Goal: Task Accomplishment & Management: Use online tool/utility

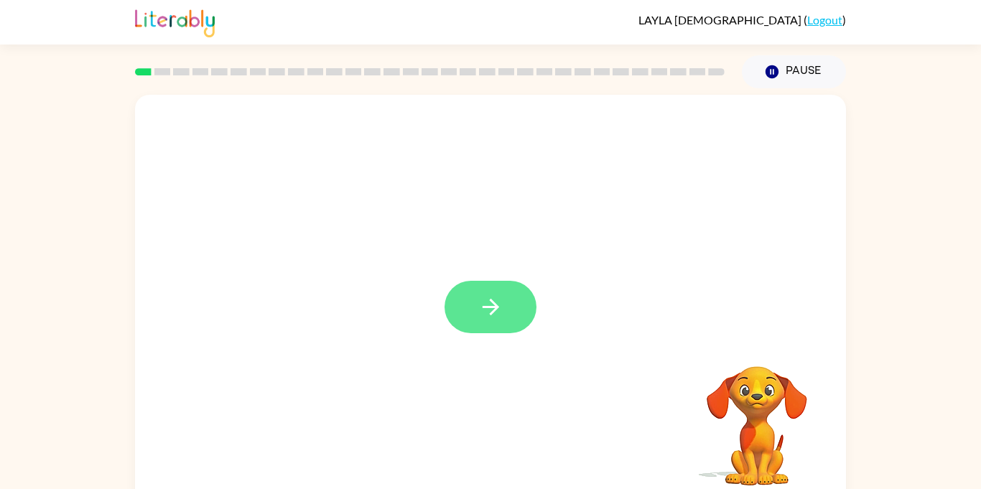
click at [510, 326] on button "button" at bounding box center [491, 307] width 92 height 52
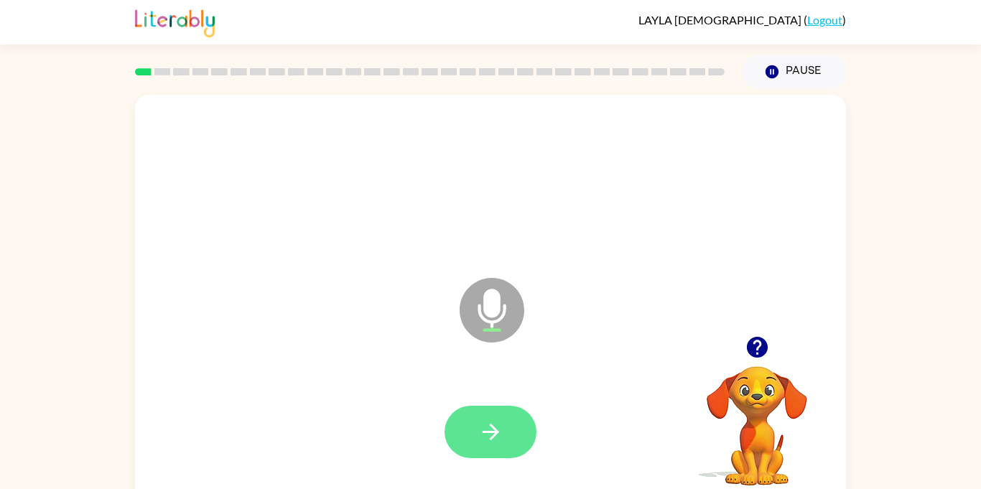
click at [512, 451] on button "button" at bounding box center [491, 432] width 92 height 52
click at [493, 419] on icon "button" at bounding box center [490, 431] width 25 height 25
click at [528, 424] on button "button" at bounding box center [491, 432] width 92 height 52
click at [515, 445] on button "button" at bounding box center [491, 432] width 92 height 52
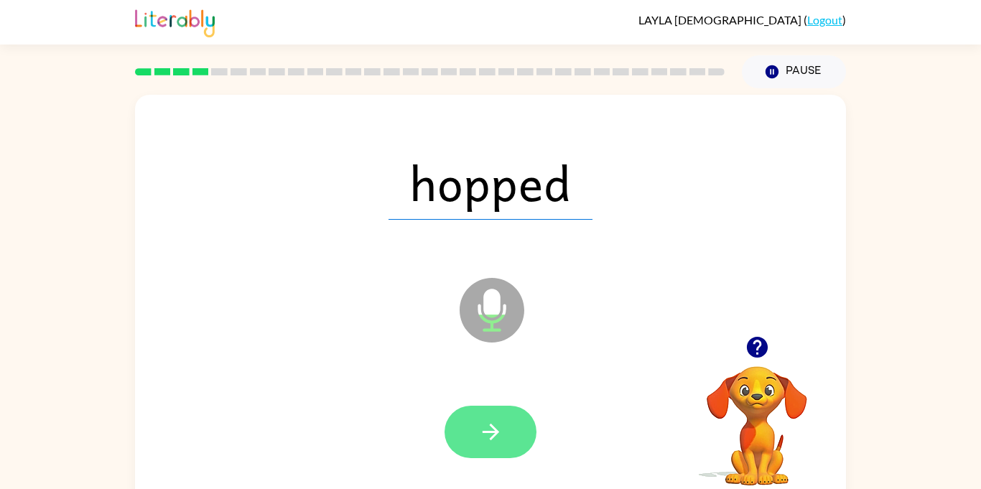
click at [504, 418] on button "button" at bounding box center [491, 432] width 92 height 52
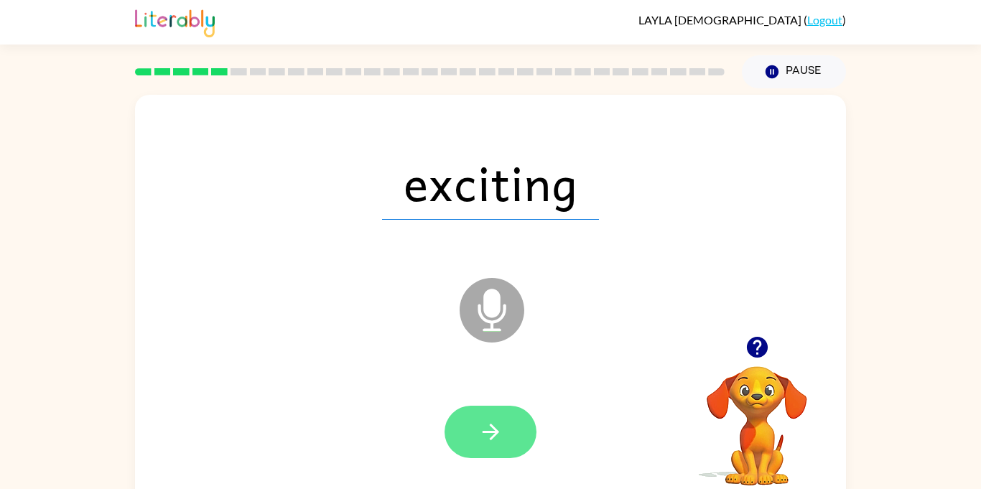
click at [502, 450] on button "button" at bounding box center [491, 432] width 92 height 52
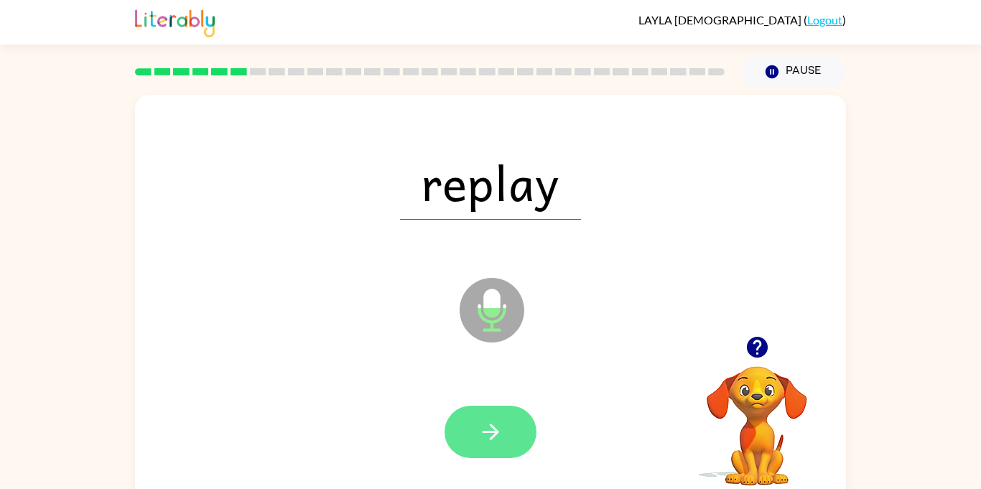
click at [513, 457] on button "button" at bounding box center [491, 432] width 92 height 52
click at [506, 435] on div at bounding box center [491, 432] width 92 height 52
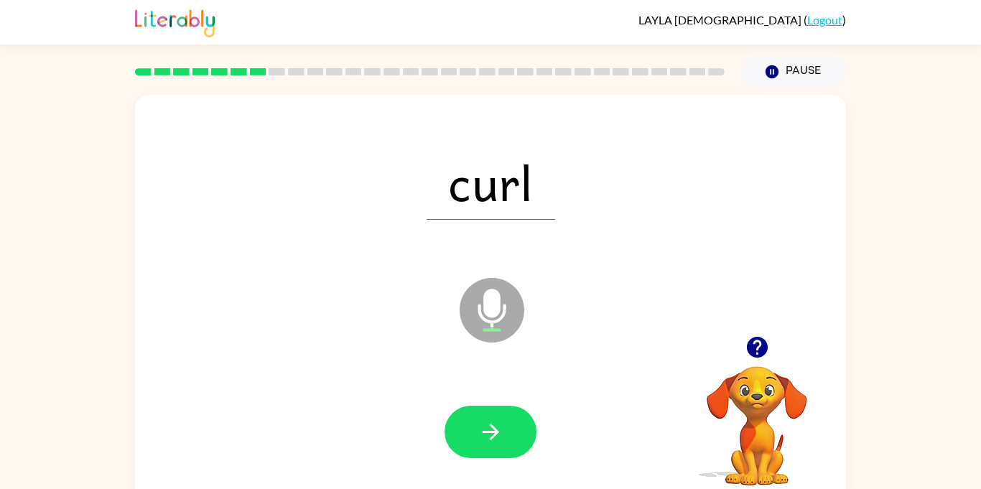
scroll to position [16, 0]
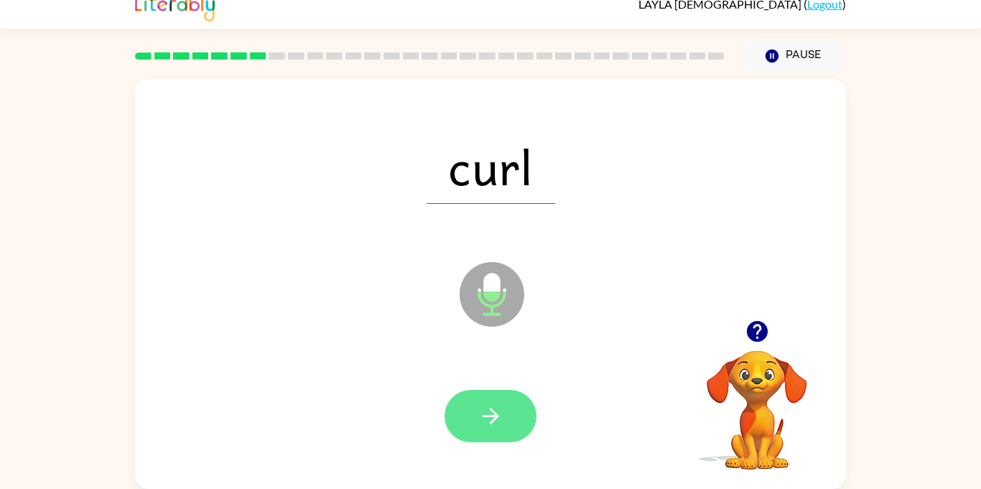
click at [521, 432] on button "button" at bounding box center [491, 416] width 92 height 52
click at [483, 419] on icon "button" at bounding box center [490, 416] width 25 height 25
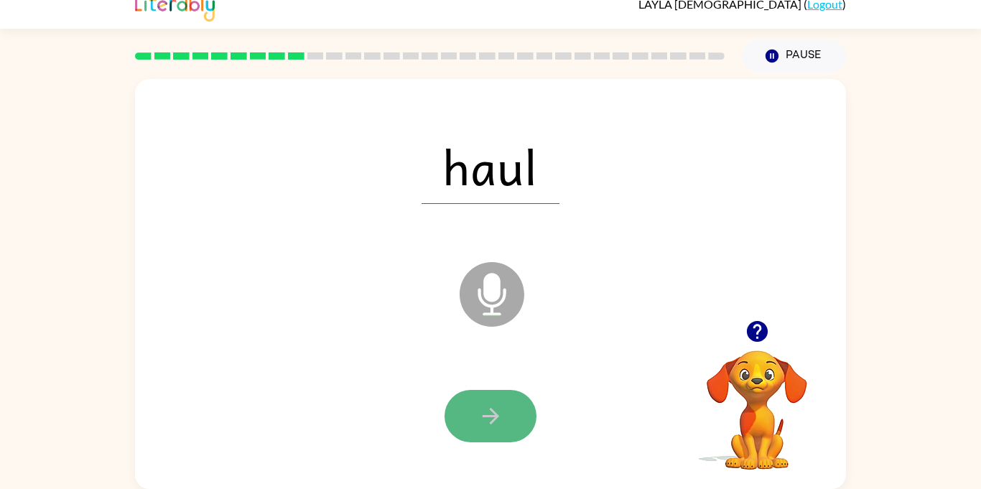
click at [509, 416] on button "button" at bounding box center [491, 416] width 92 height 52
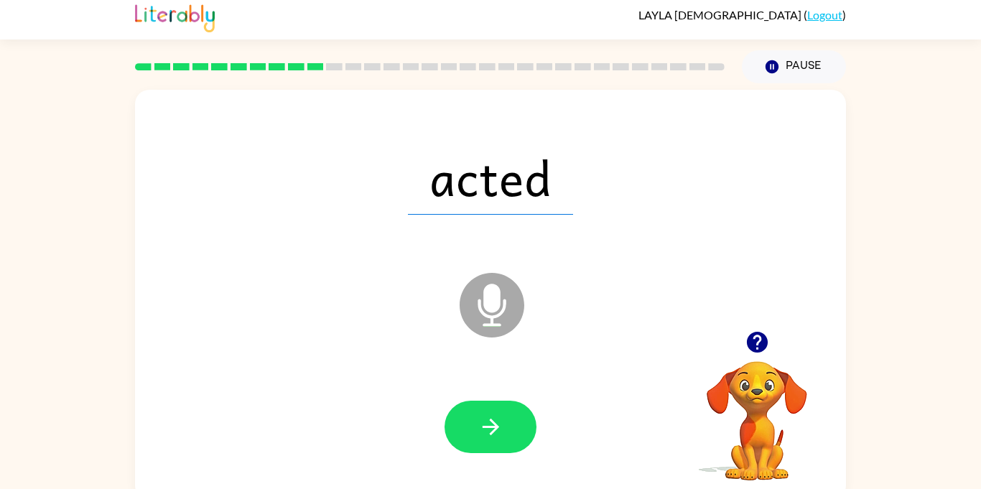
scroll to position [4, 0]
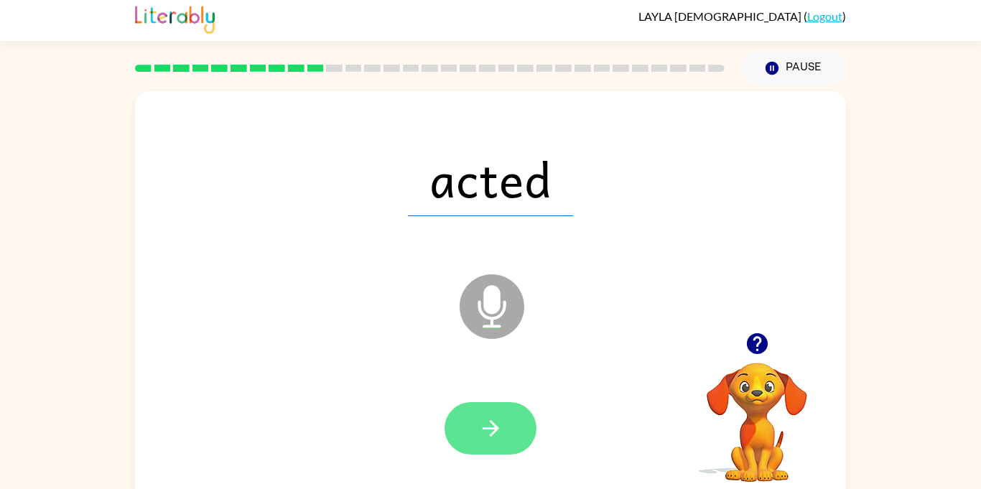
click at [523, 434] on button "button" at bounding box center [491, 428] width 92 height 52
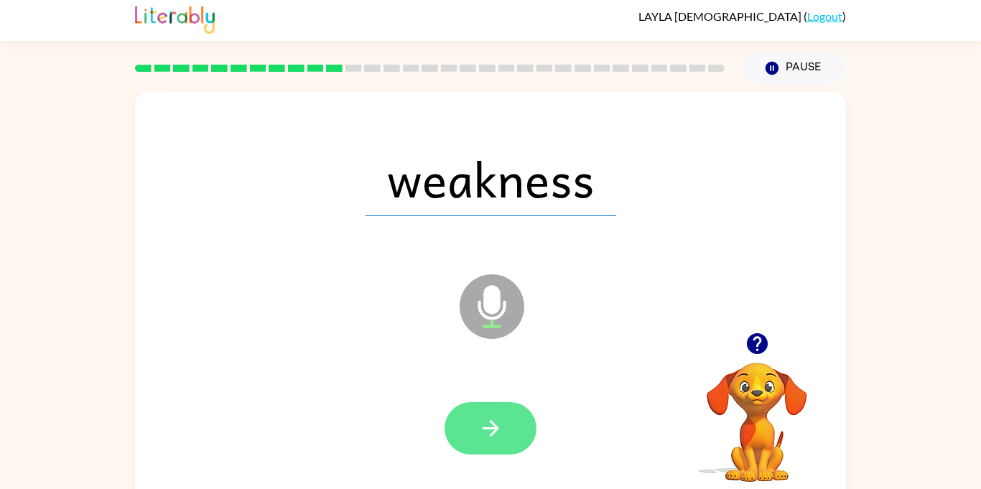
click at [497, 448] on button "button" at bounding box center [491, 428] width 92 height 52
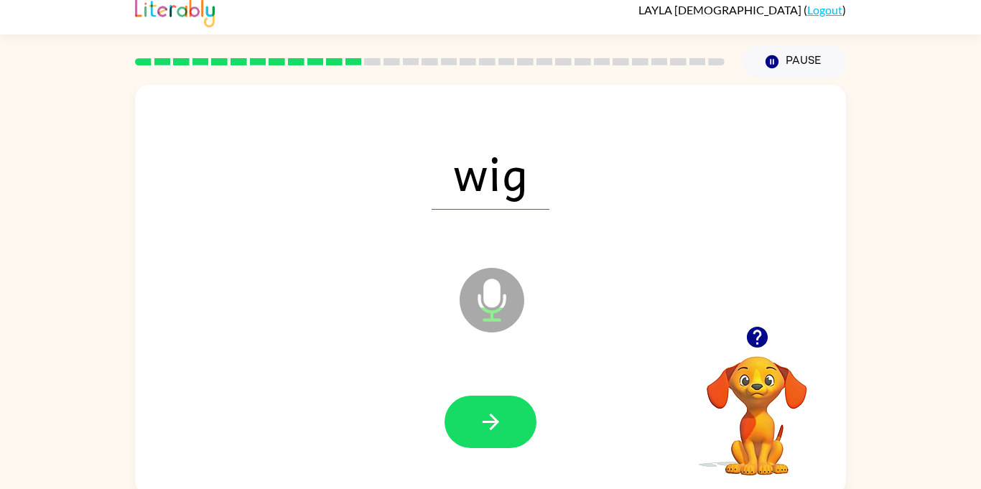
scroll to position [0, 0]
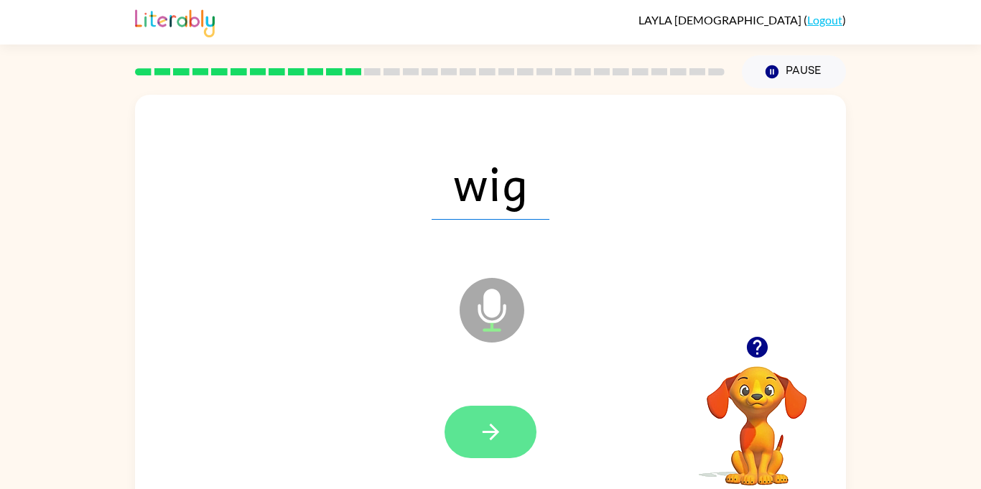
click at [489, 433] on icon "button" at bounding box center [490, 431] width 25 height 25
click at [521, 425] on button "button" at bounding box center [491, 432] width 92 height 52
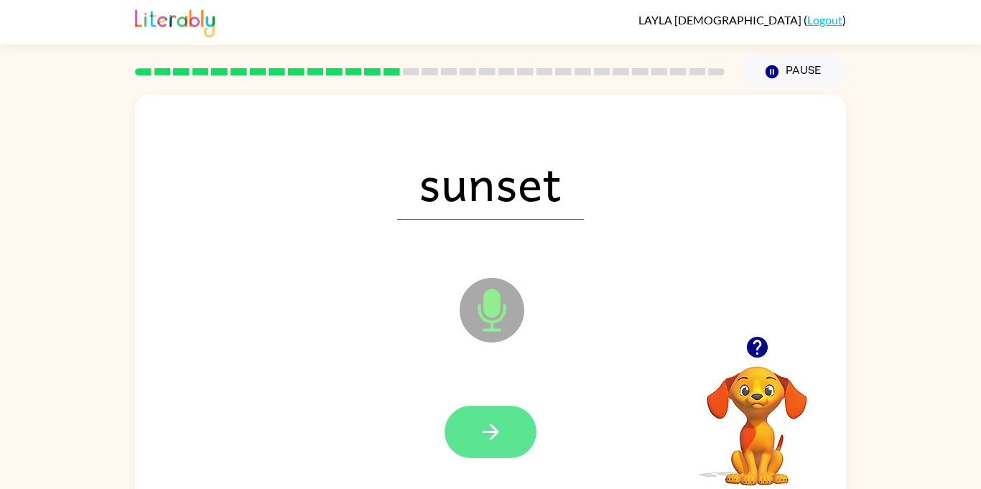
click at [507, 448] on button "button" at bounding box center [491, 432] width 92 height 52
click at [503, 436] on button "button" at bounding box center [491, 432] width 92 height 52
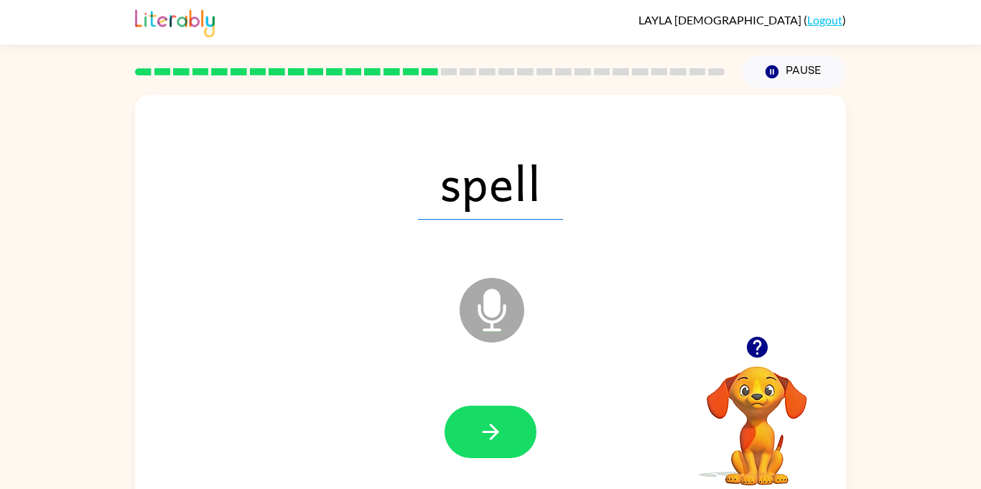
click at [524, 455] on div at bounding box center [491, 432] width 92 height 52
click at [497, 439] on icon "button" at bounding box center [490, 431] width 25 height 25
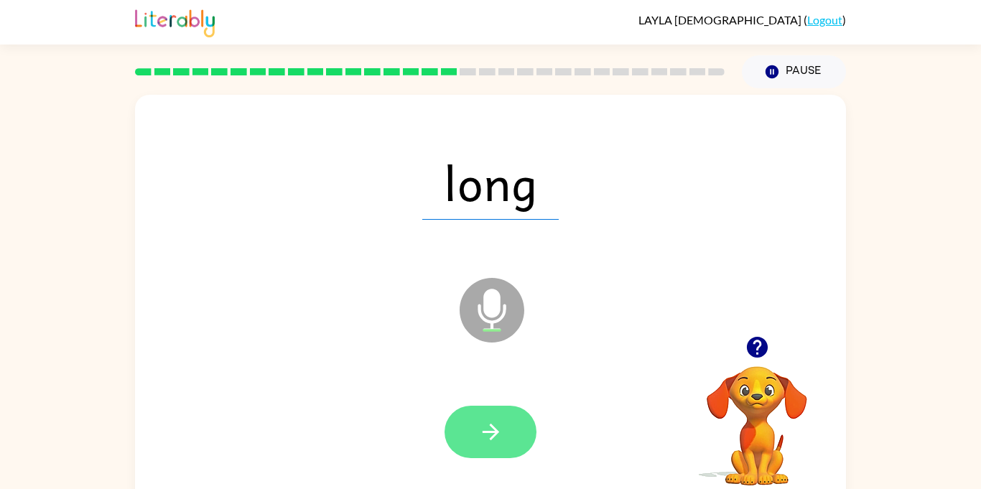
click at [514, 454] on button "button" at bounding box center [491, 432] width 92 height 52
click at [519, 431] on button "button" at bounding box center [491, 432] width 92 height 52
click at [498, 454] on button "button" at bounding box center [491, 432] width 92 height 52
click at [521, 443] on button "button" at bounding box center [491, 432] width 92 height 52
click at [504, 437] on button "button" at bounding box center [491, 432] width 92 height 52
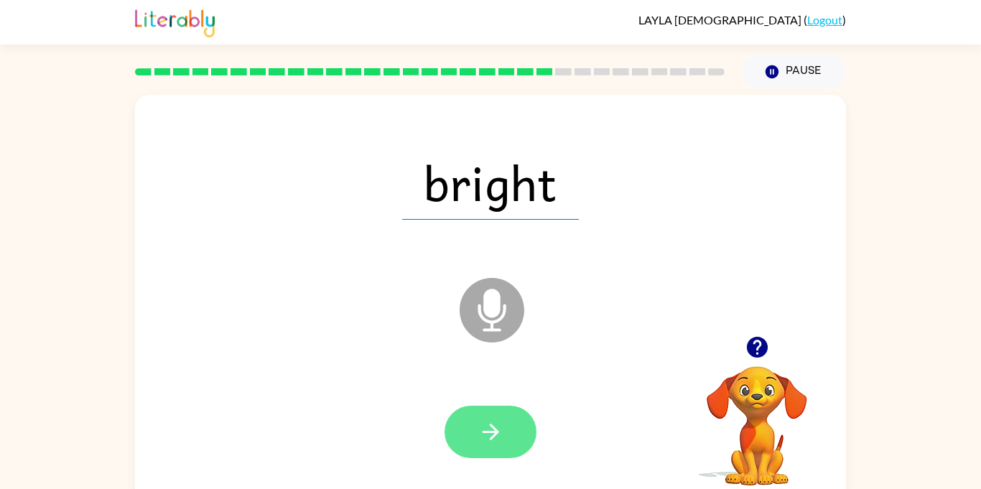
click at [513, 445] on button "button" at bounding box center [491, 432] width 92 height 52
click at [490, 427] on icon "button" at bounding box center [490, 431] width 25 height 25
click at [509, 454] on button "button" at bounding box center [491, 432] width 92 height 52
click at [516, 440] on button "button" at bounding box center [491, 432] width 92 height 52
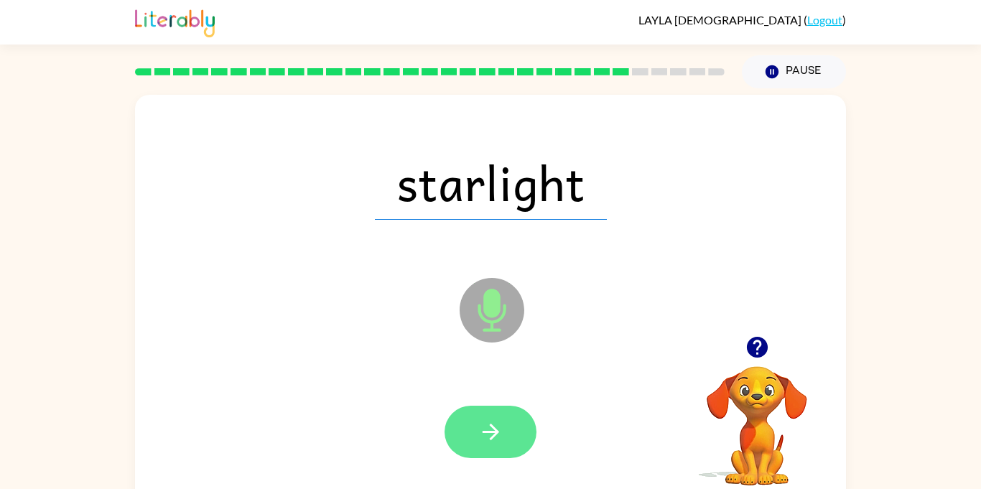
click at [499, 444] on icon "button" at bounding box center [490, 431] width 25 height 25
click at [471, 432] on button "button" at bounding box center [491, 432] width 92 height 52
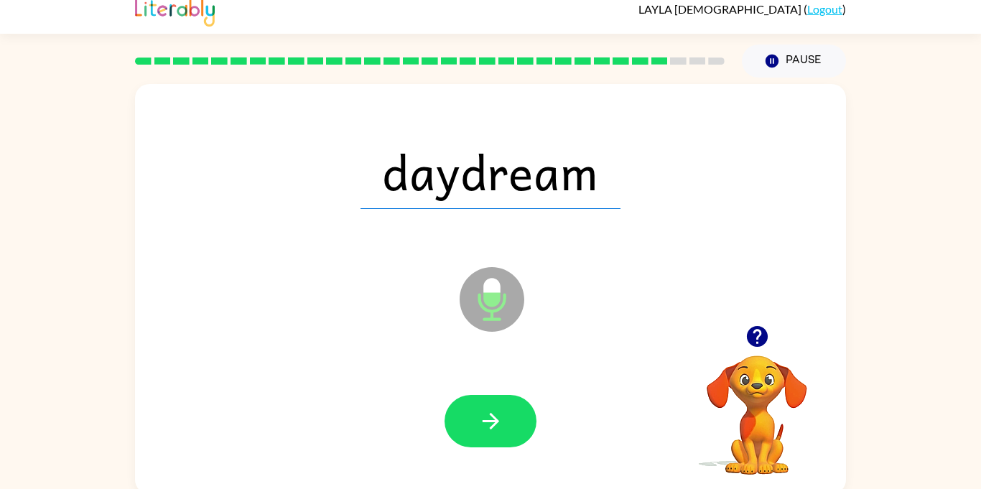
scroll to position [16, 0]
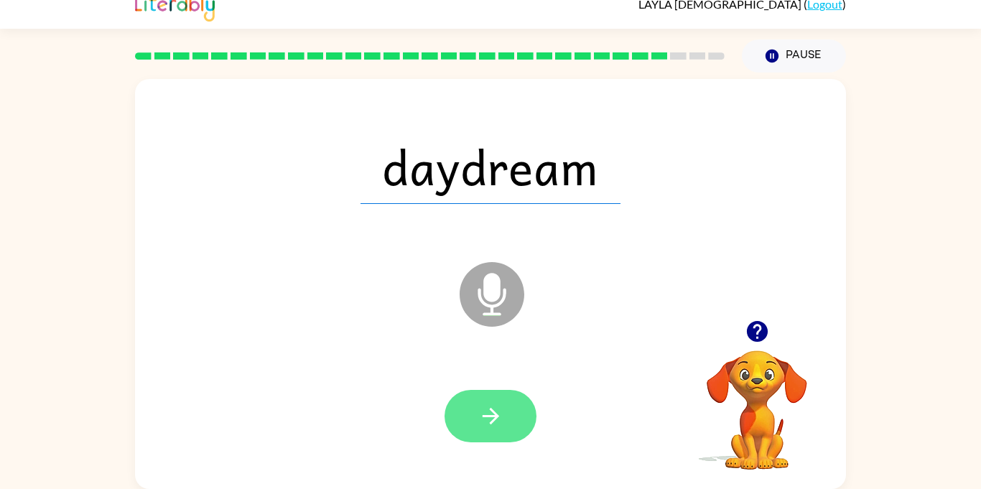
click at [507, 418] on button "button" at bounding box center [491, 416] width 92 height 52
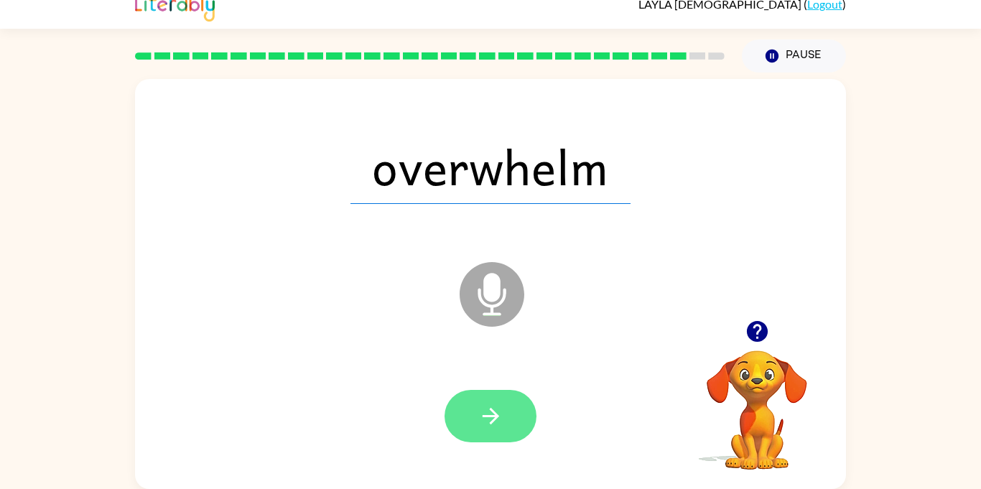
click at [498, 424] on icon "button" at bounding box center [490, 416] width 25 height 25
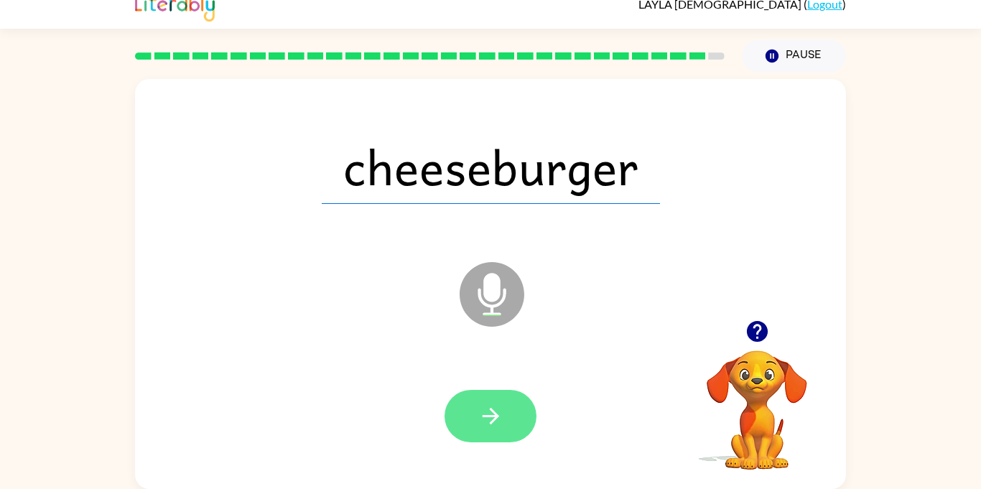
click at [523, 435] on button "button" at bounding box center [491, 416] width 92 height 52
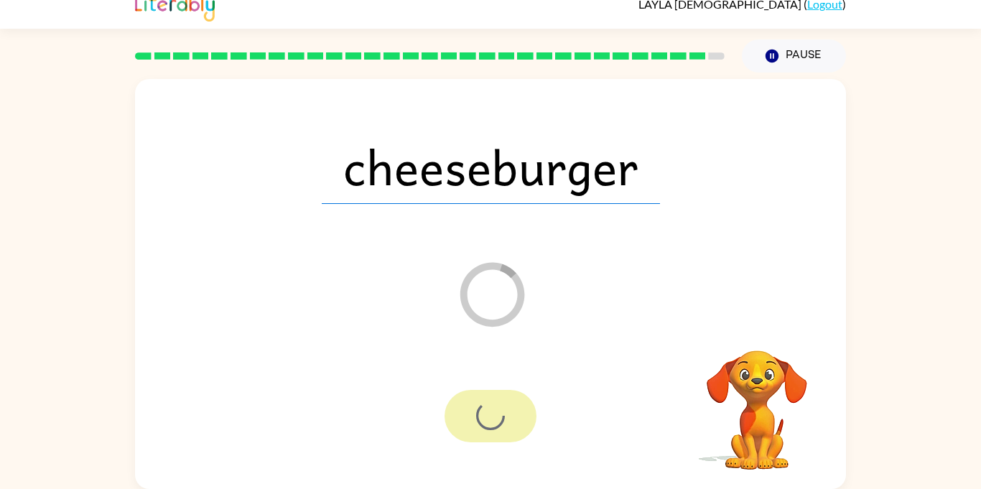
scroll to position [0, 0]
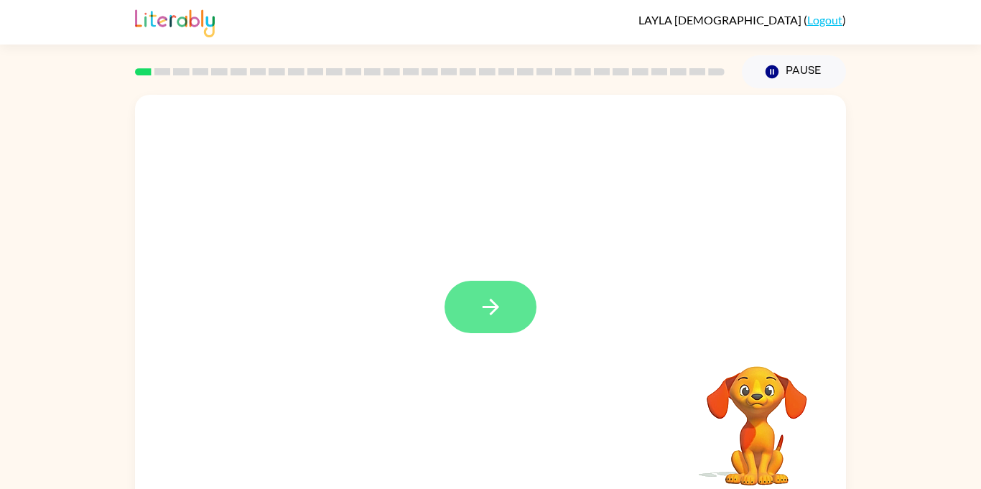
click at [499, 328] on button "button" at bounding box center [491, 307] width 92 height 52
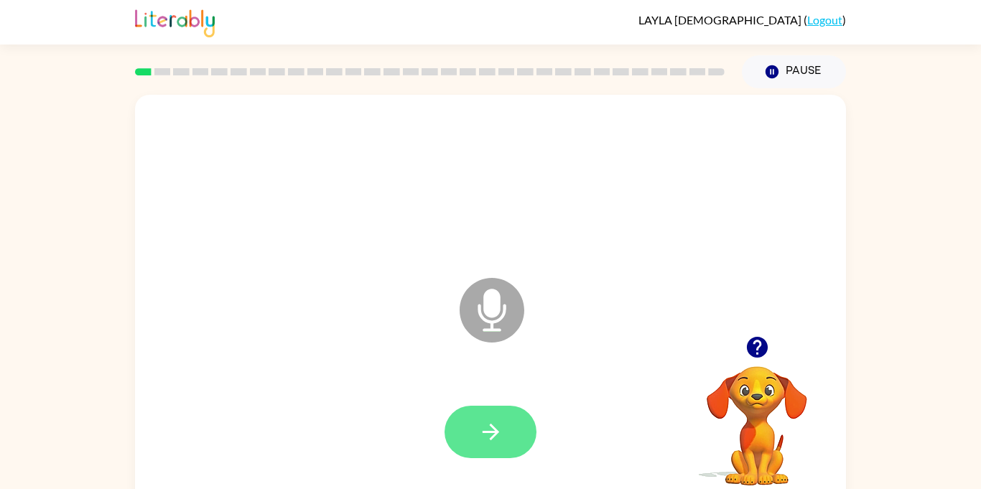
click at [521, 424] on button "button" at bounding box center [491, 432] width 92 height 52
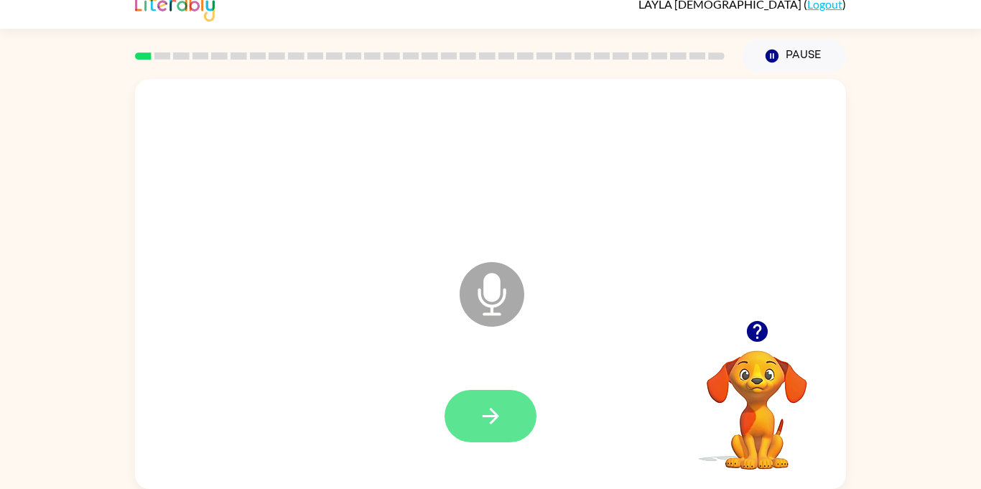
click at [476, 429] on button "button" at bounding box center [491, 416] width 92 height 52
click at [502, 410] on icon "button" at bounding box center [490, 416] width 25 height 25
click at [506, 427] on button "button" at bounding box center [491, 417] width 92 height 52
click at [494, 412] on icon "button" at bounding box center [490, 417] width 17 height 17
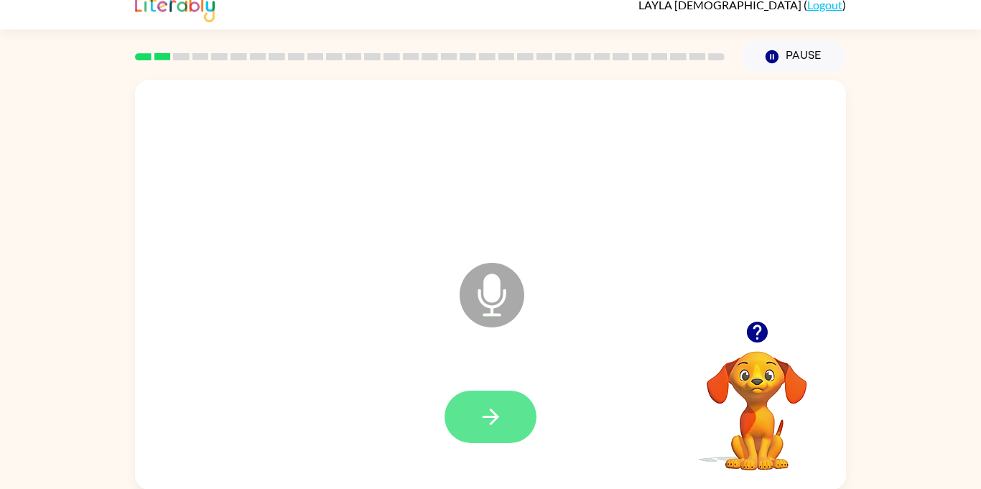
click at [495, 415] on icon "button" at bounding box center [490, 417] width 17 height 17
click at [488, 426] on icon "button" at bounding box center [490, 416] width 25 height 25
click at [500, 422] on icon "button" at bounding box center [490, 416] width 25 height 25
click at [493, 426] on icon "button" at bounding box center [490, 416] width 25 height 25
click at [497, 405] on icon "button" at bounding box center [490, 416] width 25 height 25
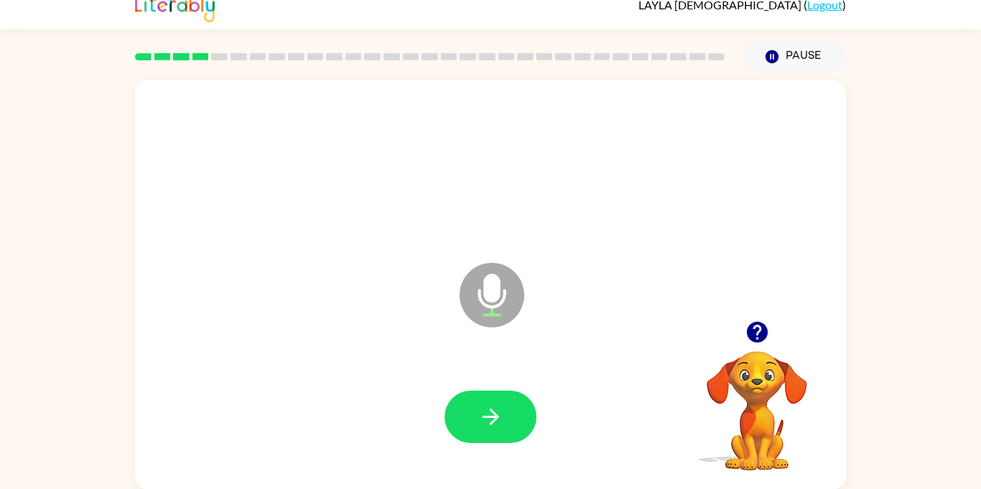
scroll to position [16, 0]
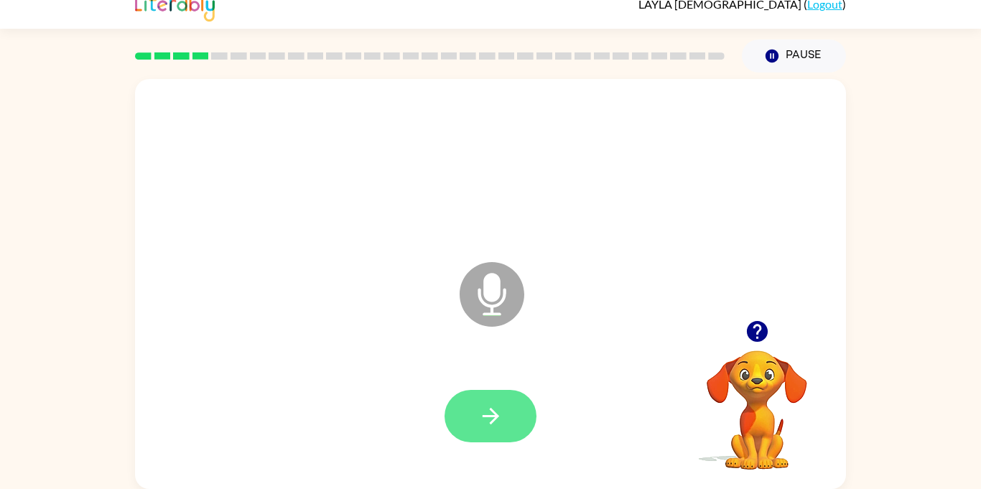
click at [513, 422] on button "button" at bounding box center [491, 416] width 92 height 52
click at [509, 414] on button "button" at bounding box center [491, 416] width 92 height 52
click at [521, 423] on button "button" at bounding box center [491, 416] width 92 height 52
click at [504, 419] on button "button" at bounding box center [491, 416] width 92 height 52
click at [483, 427] on icon "button" at bounding box center [490, 416] width 25 height 25
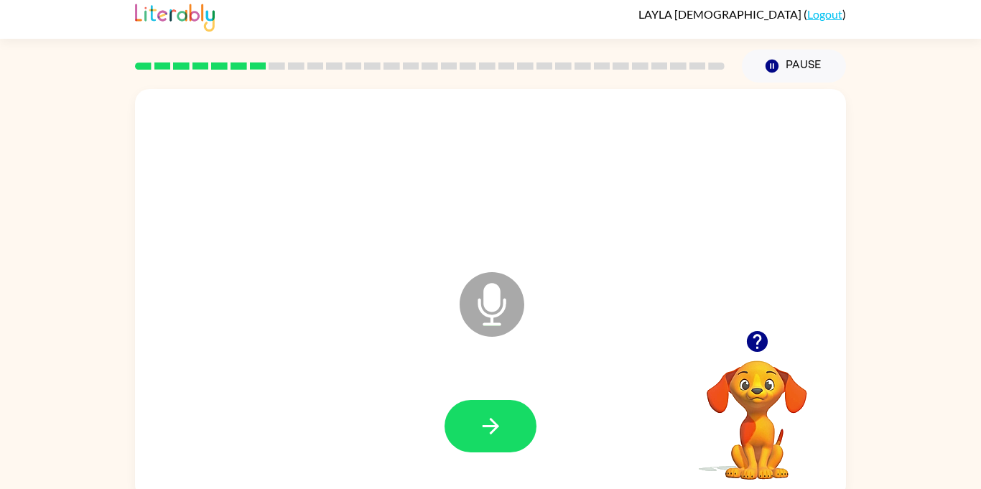
scroll to position [0, 0]
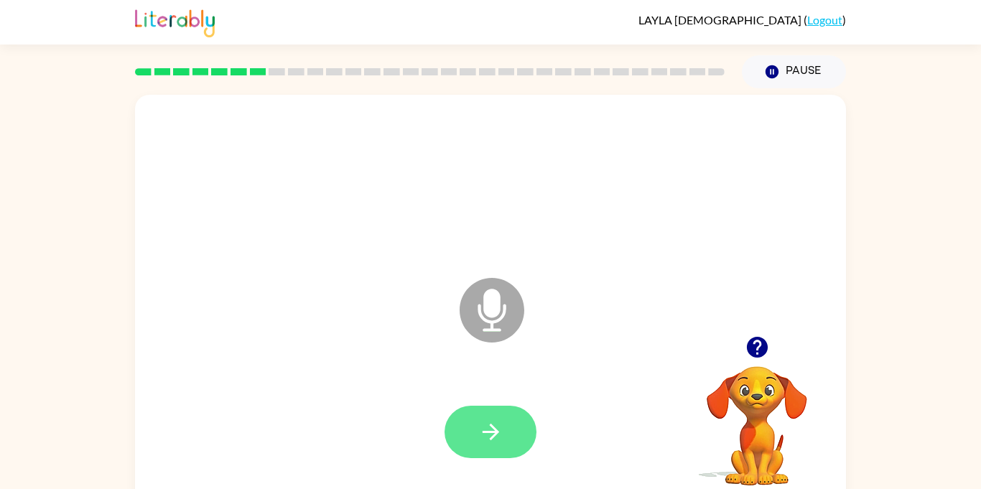
click at [503, 432] on button "button" at bounding box center [491, 432] width 92 height 52
click at [504, 424] on button "button" at bounding box center [491, 432] width 92 height 52
click at [506, 454] on button "button" at bounding box center [491, 432] width 92 height 52
click at [494, 439] on div at bounding box center [491, 432] width 92 height 52
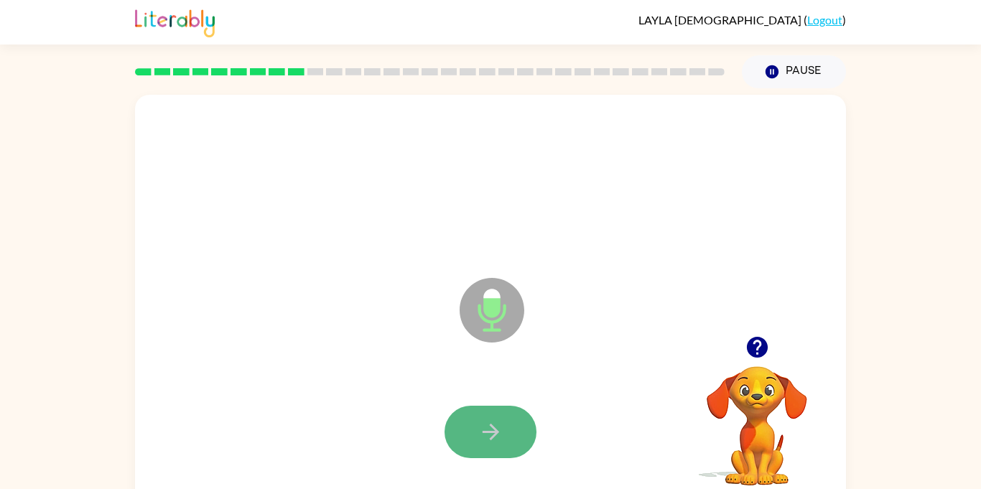
click at [485, 427] on icon "button" at bounding box center [490, 431] width 25 height 25
click at [497, 442] on icon "button" at bounding box center [490, 431] width 25 height 25
click at [529, 439] on button "button" at bounding box center [491, 432] width 92 height 52
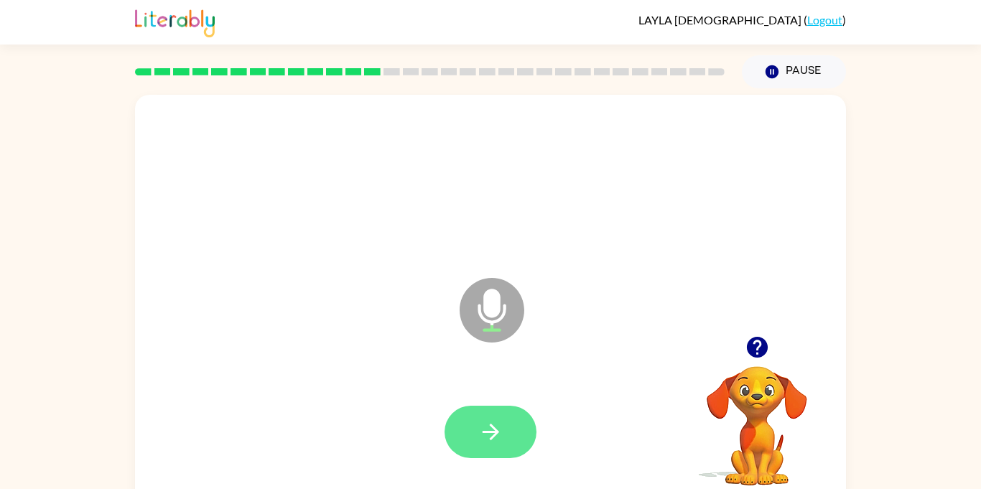
click at [503, 438] on icon "button" at bounding box center [490, 431] width 25 height 25
click at [467, 447] on button "button" at bounding box center [491, 432] width 92 height 52
click at [511, 435] on button "button" at bounding box center [491, 432] width 92 height 52
click at [514, 441] on button "button" at bounding box center [491, 432] width 92 height 52
click at [520, 448] on button "button" at bounding box center [491, 432] width 92 height 52
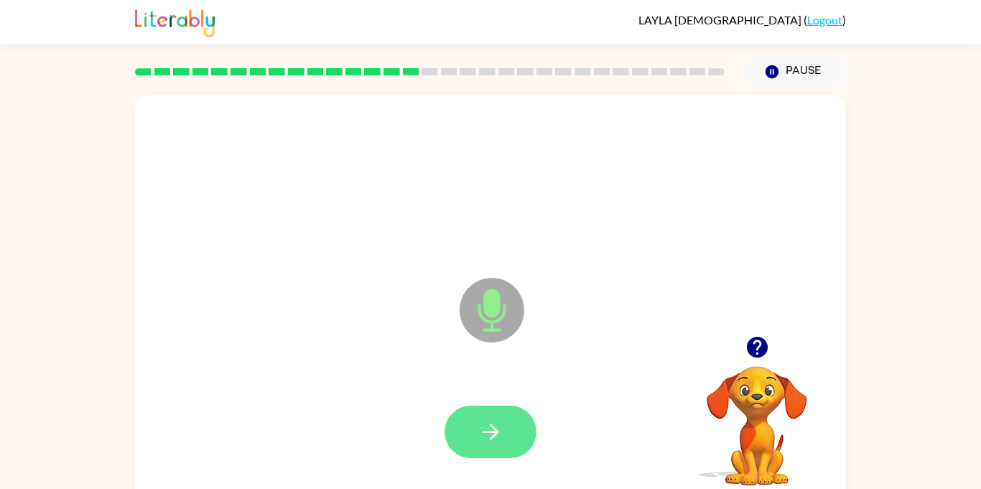
click at [495, 440] on icon "button" at bounding box center [490, 431] width 25 height 25
click at [523, 430] on button "button" at bounding box center [491, 432] width 92 height 52
click at [523, 432] on button "button" at bounding box center [491, 432] width 92 height 52
click at [521, 450] on button "button" at bounding box center [491, 432] width 92 height 52
click at [499, 441] on icon "button" at bounding box center [490, 431] width 25 height 25
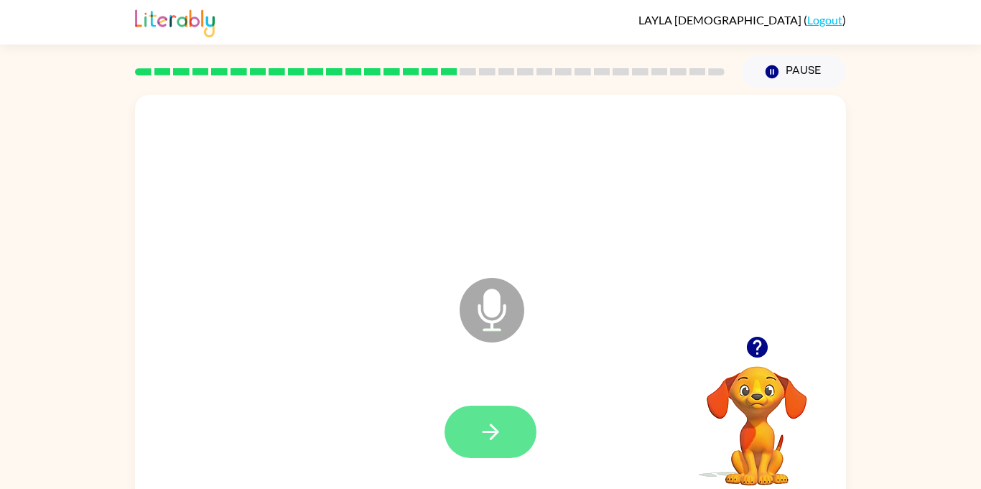
click at [506, 447] on button "button" at bounding box center [491, 432] width 92 height 52
click at [511, 433] on button "button" at bounding box center [491, 432] width 92 height 52
click at [488, 437] on icon "button" at bounding box center [490, 431] width 25 height 25
click at [493, 432] on icon "button" at bounding box center [490, 432] width 17 height 17
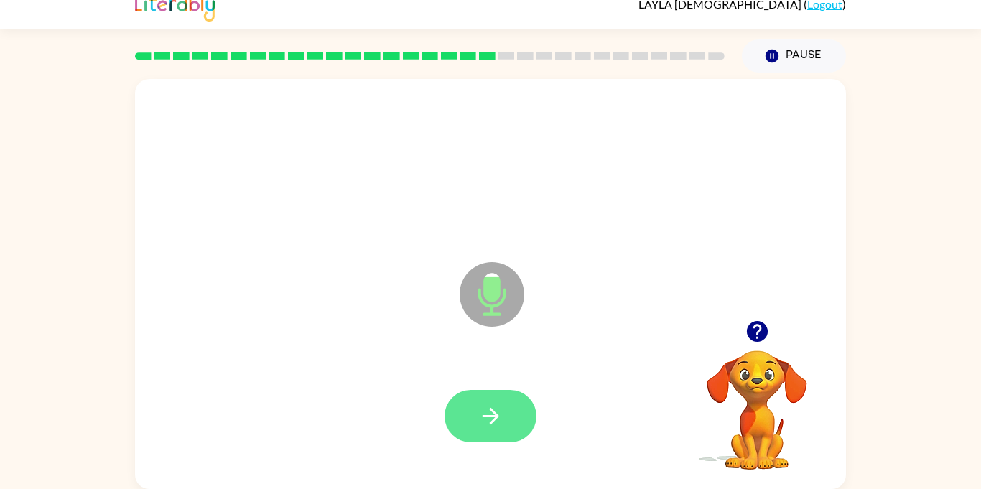
click at [499, 399] on button "button" at bounding box center [491, 416] width 92 height 52
click at [497, 428] on icon "button" at bounding box center [490, 416] width 25 height 25
click at [513, 410] on button "button" at bounding box center [491, 416] width 92 height 52
click at [484, 421] on icon "button" at bounding box center [490, 416] width 25 height 25
click at [522, 429] on button "button" at bounding box center [491, 416] width 92 height 52
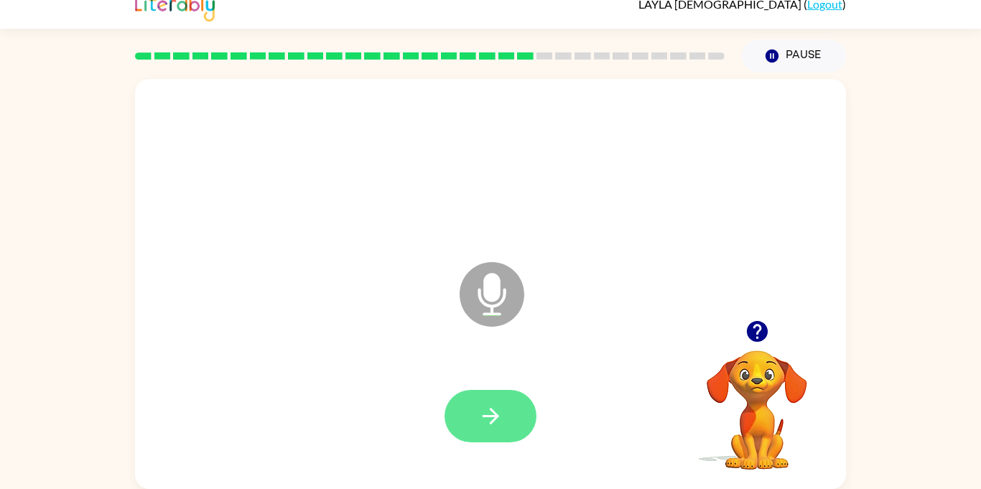
click at [516, 412] on button "button" at bounding box center [491, 416] width 92 height 52
click at [517, 429] on button "button" at bounding box center [491, 416] width 92 height 52
click at [495, 433] on button "button" at bounding box center [491, 416] width 92 height 52
click at [515, 437] on button "button" at bounding box center [491, 416] width 92 height 52
click at [506, 412] on button "button" at bounding box center [491, 416] width 92 height 52
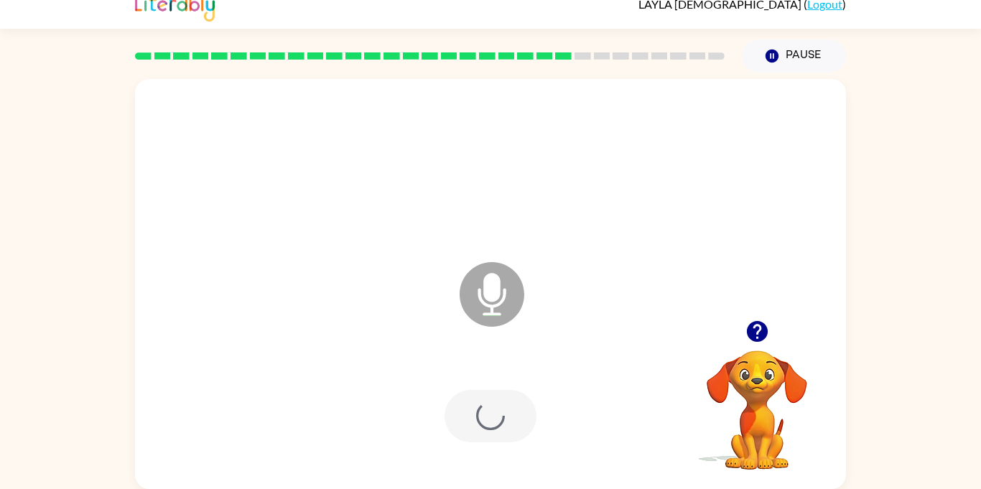
click at [502, 429] on div at bounding box center [491, 416] width 92 height 52
click at [495, 418] on icon "button" at bounding box center [490, 416] width 17 height 17
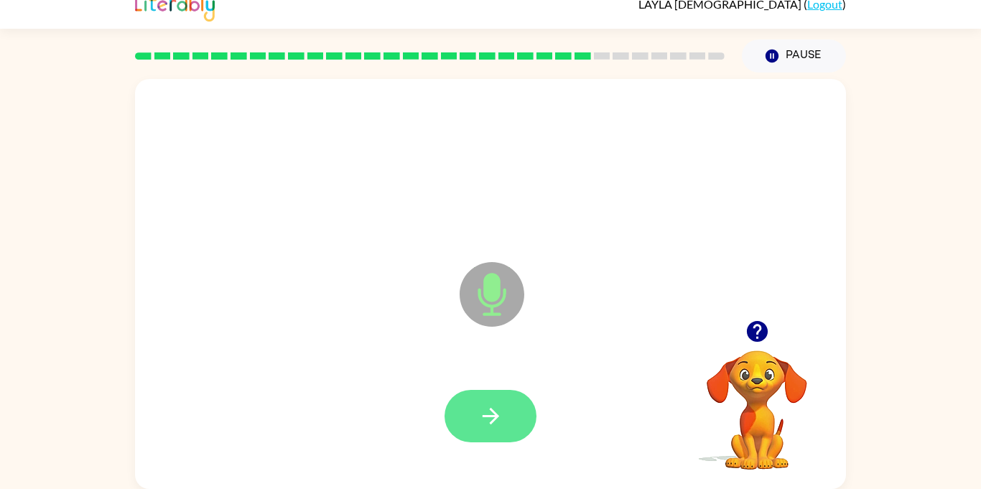
click at [499, 421] on icon "button" at bounding box center [490, 416] width 25 height 25
click at [484, 406] on icon "button" at bounding box center [490, 416] width 25 height 25
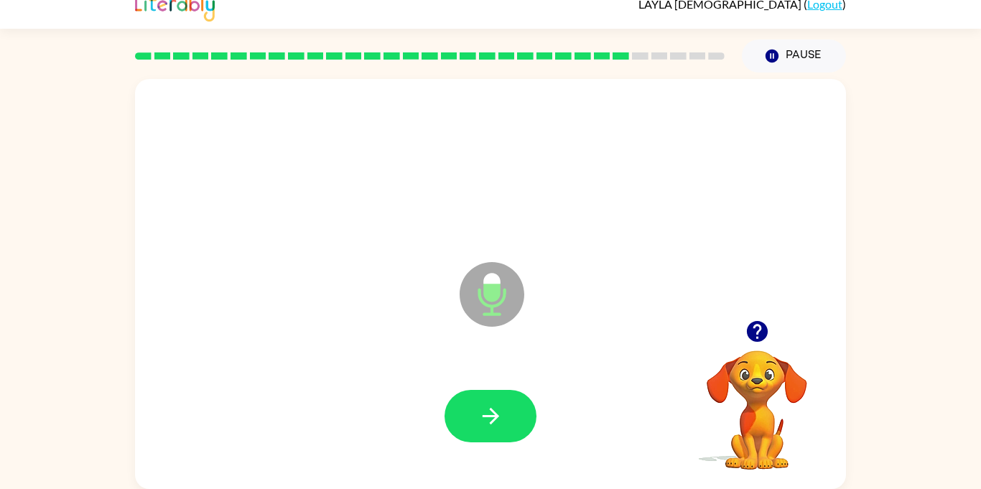
click at [484, 406] on icon "button" at bounding box center [490, 416] width 25 height 25
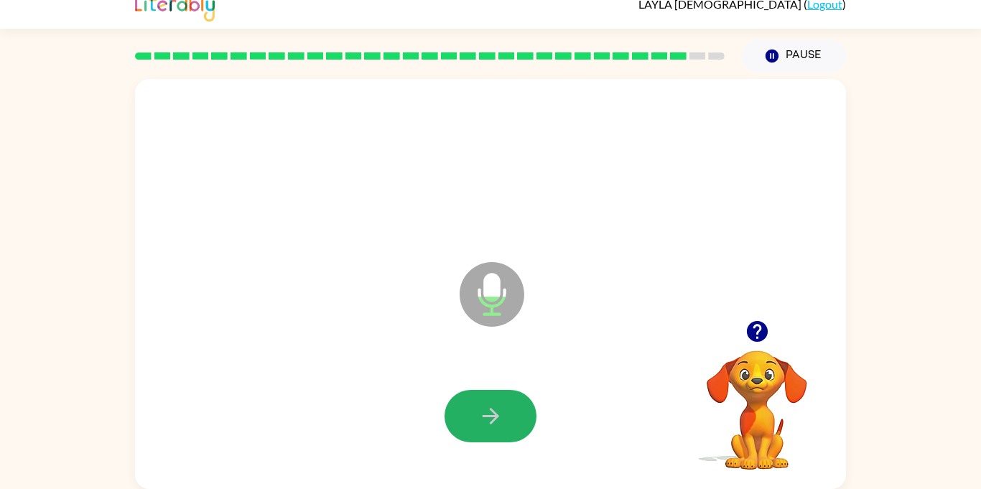
click at [484, 406] on icon "button" at bounding box center [490, 416] width 25 height 25
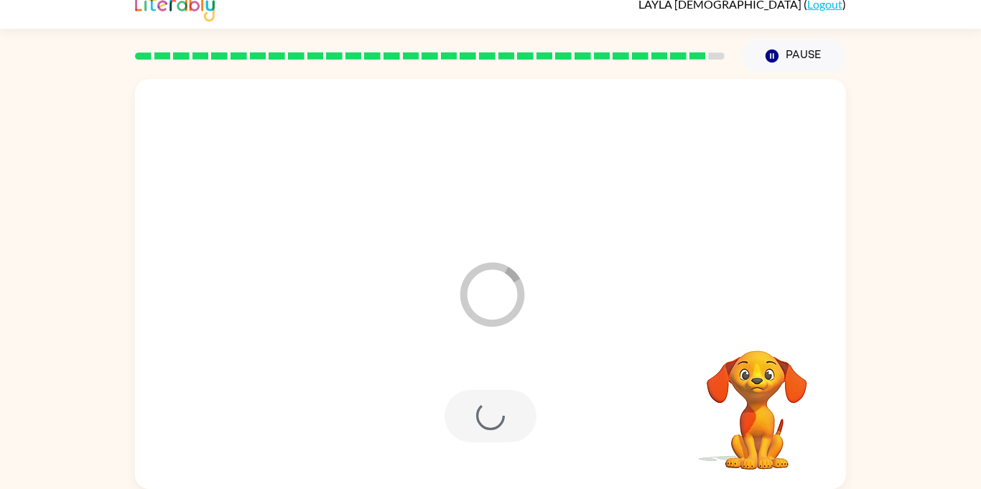
scroll to position [0, 0]
